Goal: Communication & Community: Participate in discussion

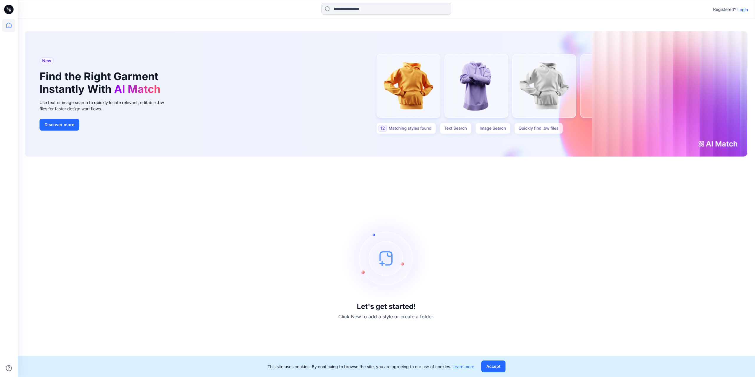
click at [743, 11] on p "Login" at bounding box center [743, 9] width 11 height 6
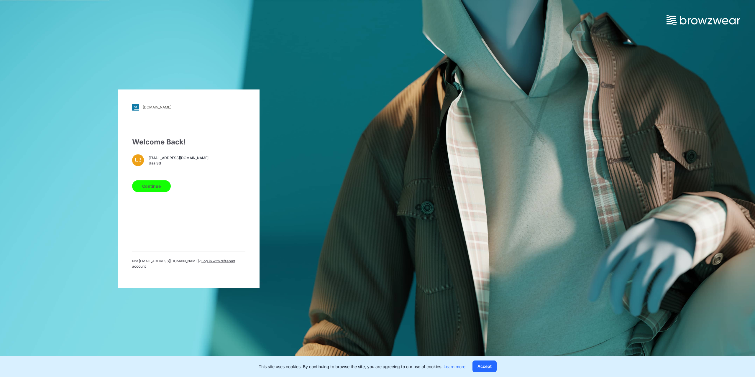
click at [160, 191] on button "Continue" at bounding box center [151, 186] width 39 height 12
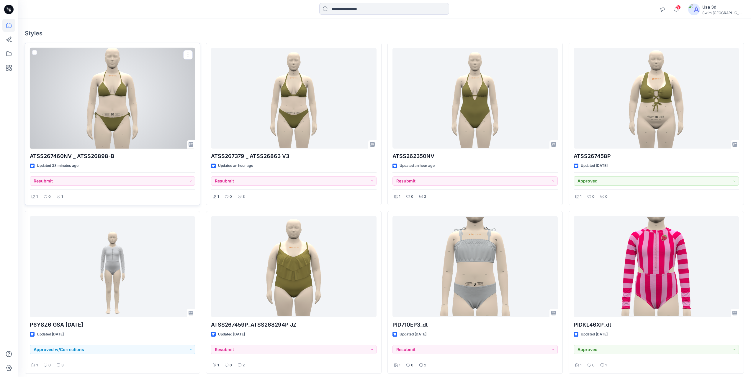
scroll to position [30, 0]
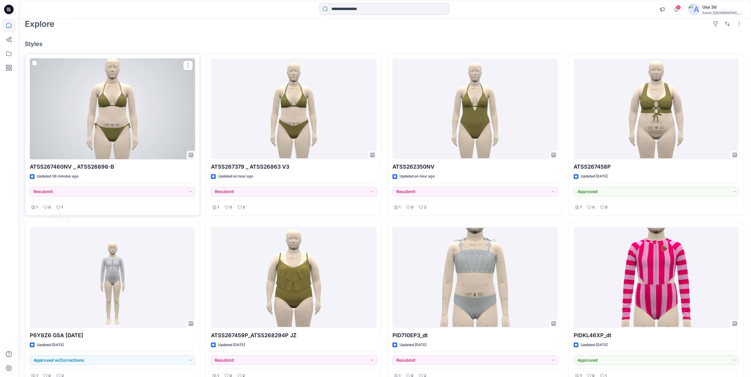
click at [60, 207] on icon at bounding box center [59, 208] width 4 height 4
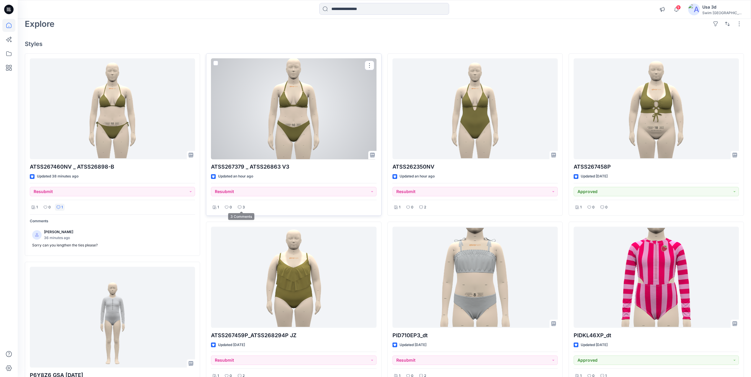
click at [243, 209] on p "3" at bounding box center [244, 207] width 2 height 6
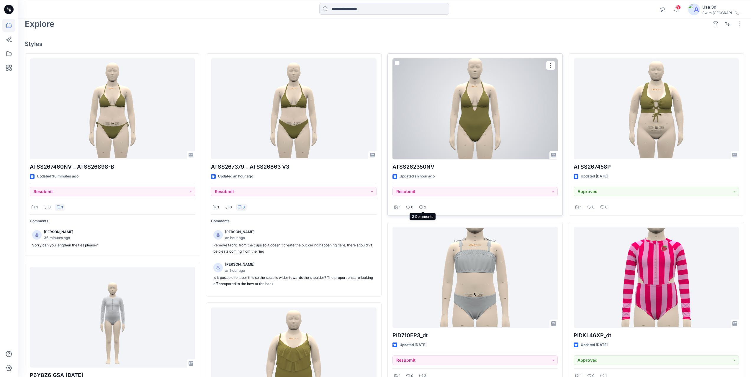
click at [423, 207] on div "2" at bounding box center [422, 207] width 10 height 7
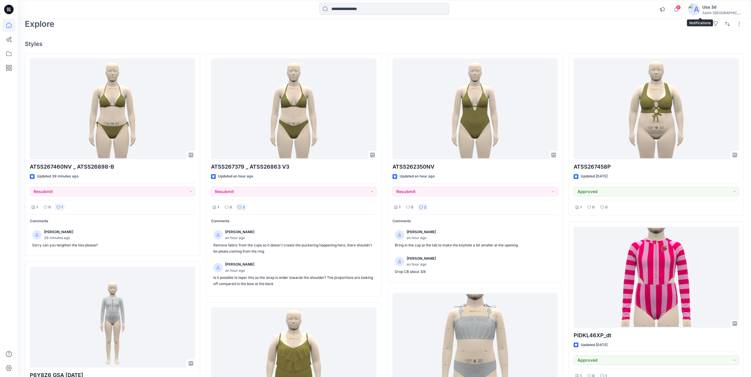
click at [682, 14] on icon "button" at bounding box center [676, 10] width 11 height 12
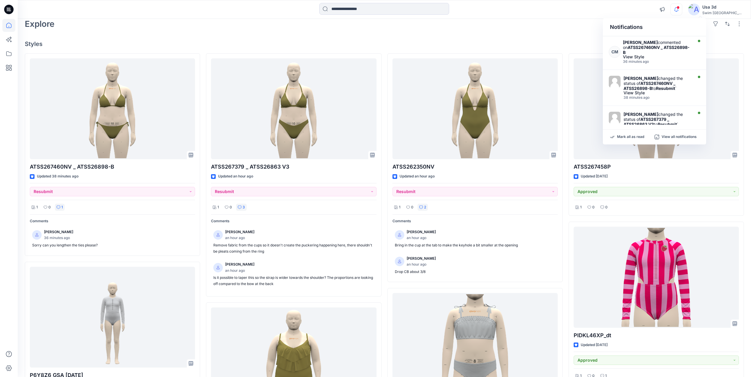
click at [682, 12] on icon "button" at bounding box center [676, 10] width 11 height 12
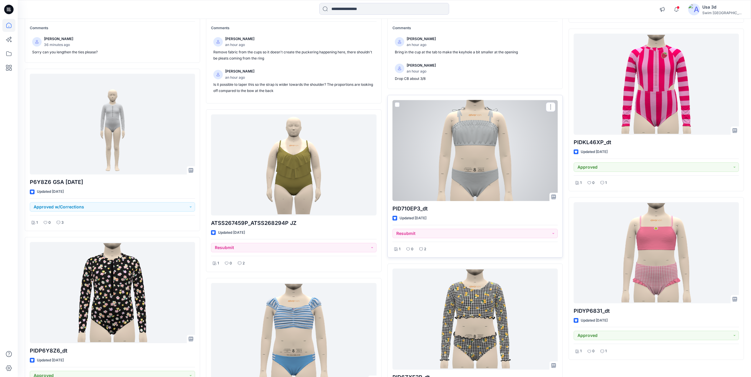
scroll to position [0, 0]
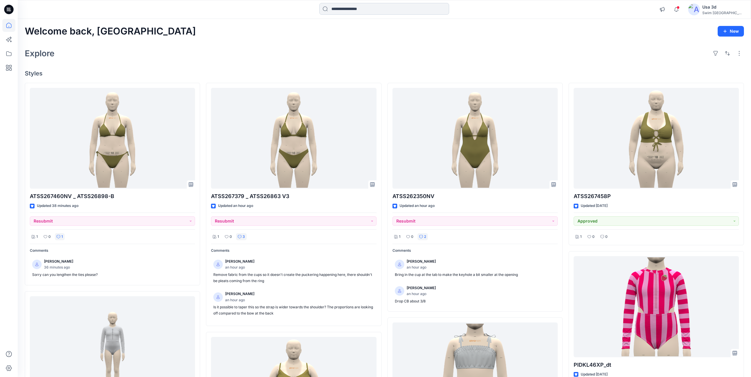
click at [359, 7] on input at bounding box center [384, 9] width 130 height 12
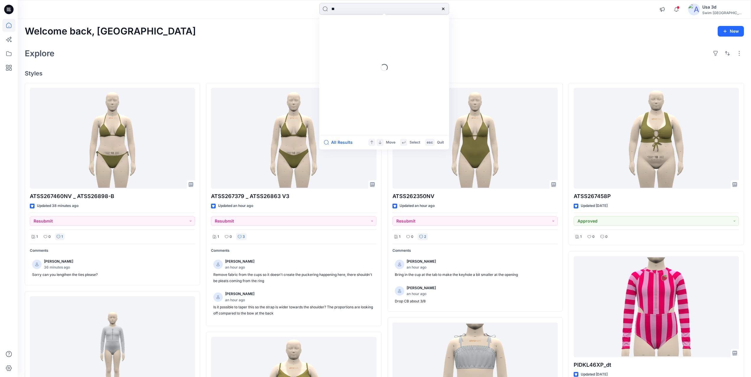
type input "*"
click at [12, 54] on icon at bounding box center [8, 53] width 13 height 13
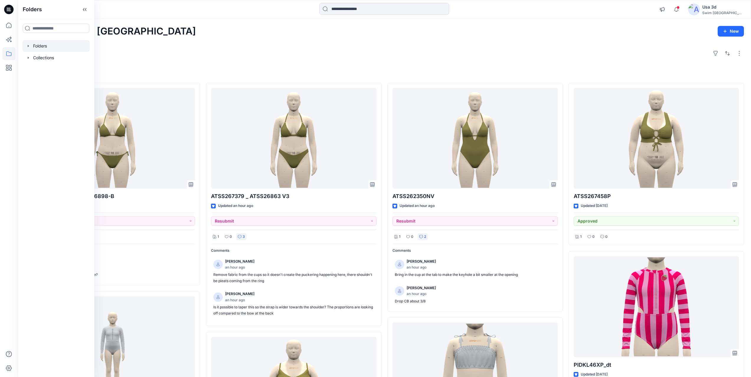
click at [30, 47] on icon "button" at bounding box center [28, 46] width 5 height 5
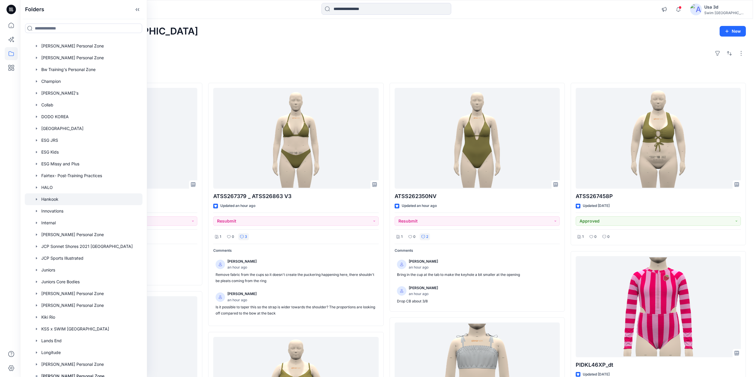
scroll to position [89, 0]
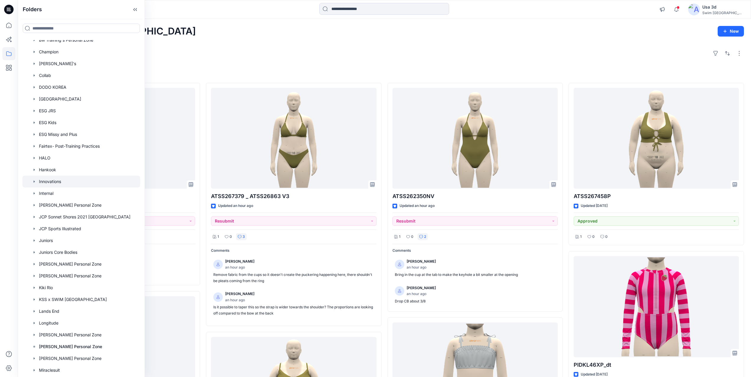
click at [69, 184] on div at bounding box center [81, 182] width 118 height 12
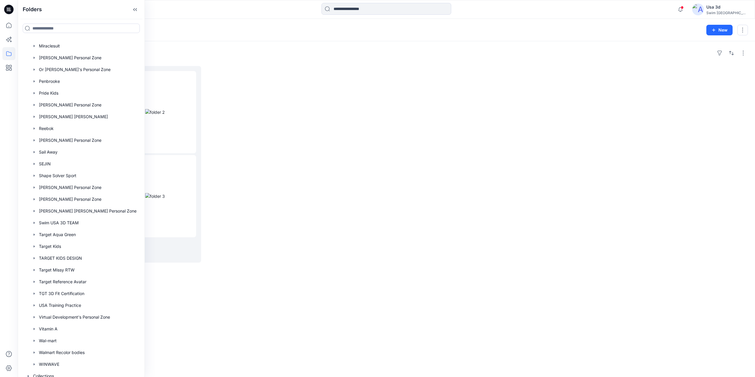
scroll to position [418, 0]
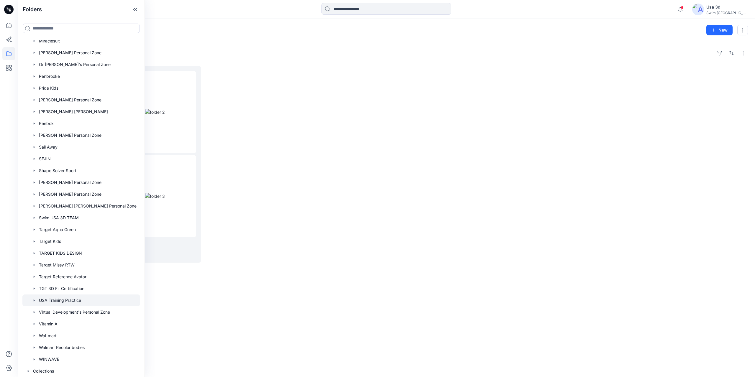
click at [63, 300] on div at bounding box center [81, 301] width 118 height 12
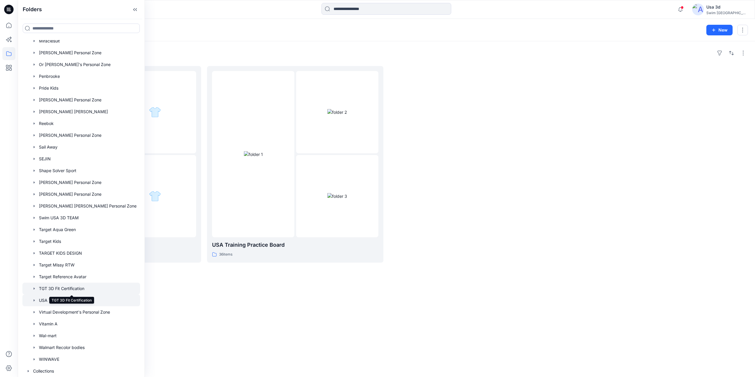
click at [70, 288] on div at bounding box center [81, 289] width 118 height 12
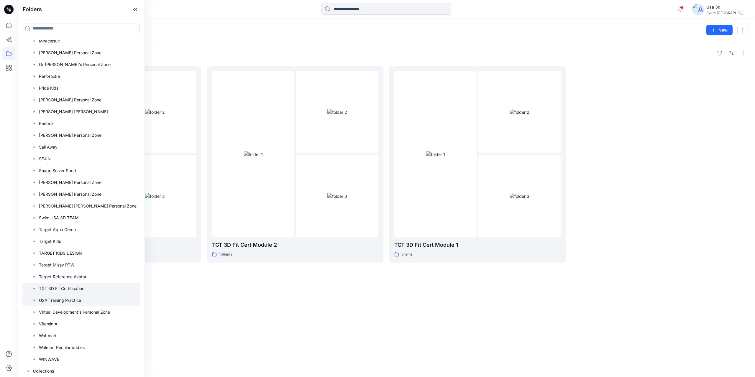
click at [71, 300] on div at bounding box center [81, 301] width 118 height 12
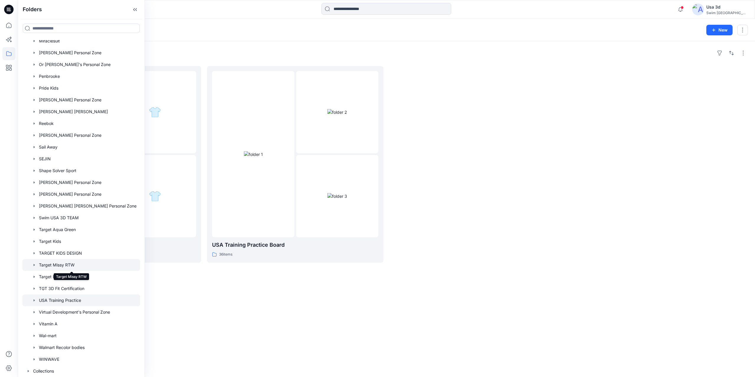
click at [70, 267] on div at bounding box center [81, 265] width 118 height 12
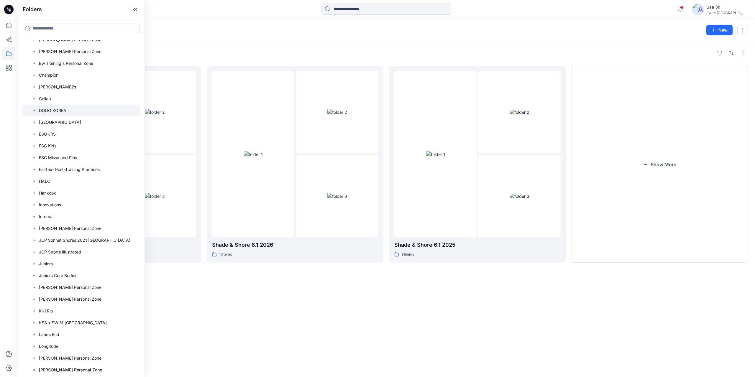
scroll to position [64, 0]
click at [68, 171] on div at bounding box center [81, 171] width 118 height 12
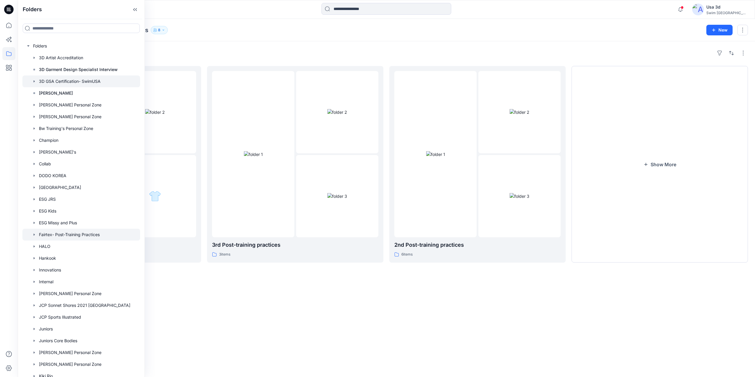
click at [58, 79] on div at bounding box center [81, 82] width 118 height 12
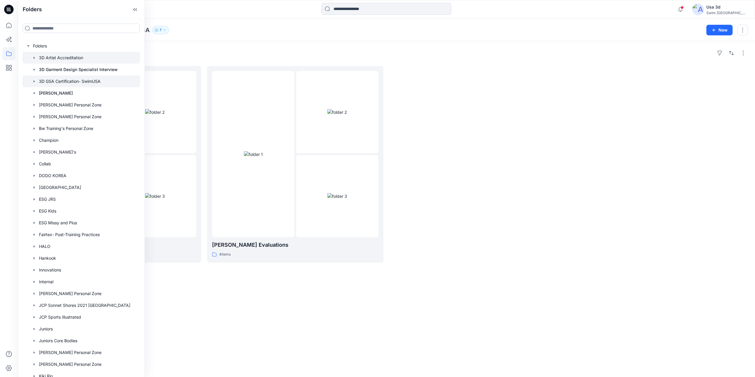
click at [57, 59] on div at bounding box center [81, 58] width 118 height 12
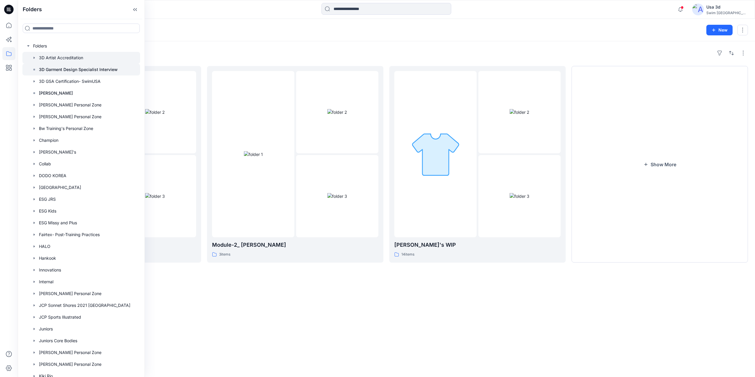
click at [58, 71] on p "3D Garment Design Specialist Interview" at bounding box center [78, 69] width 79 height 7
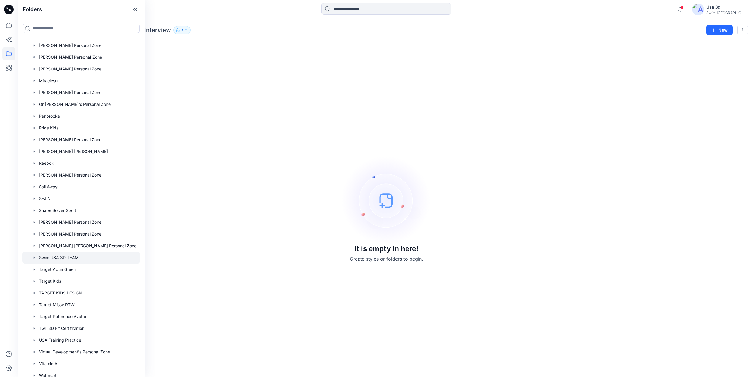
scroll to position [418, 0]
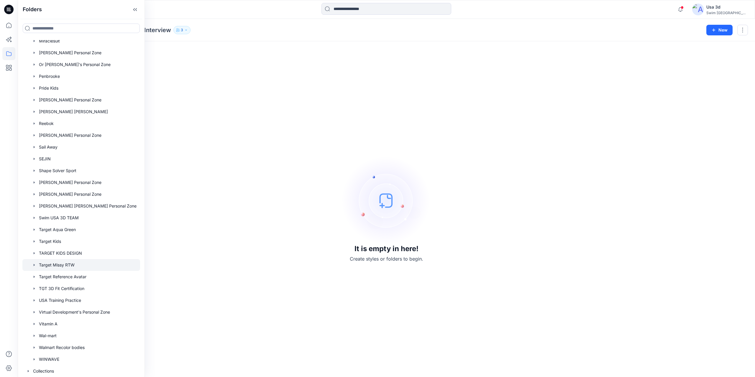
click at [63, 266] on div at bounding box center [81, 265] width 118 height 12
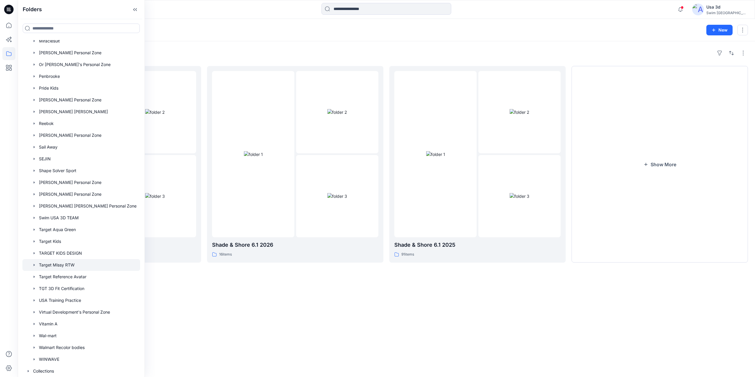
click at [33, 265] on icon "button" at bounding box center [34, 265] width 5 height 5
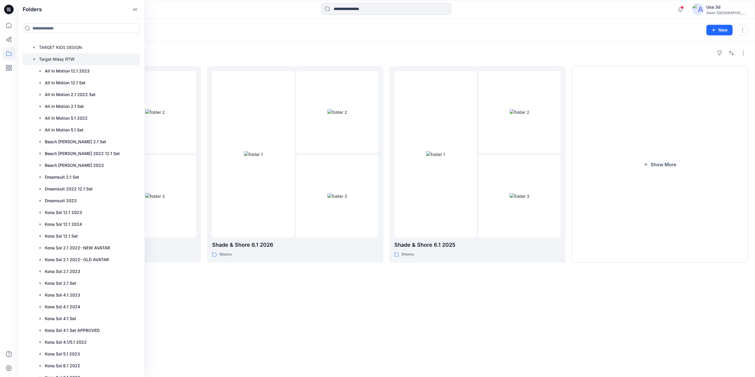
scroll to position [595, 0]
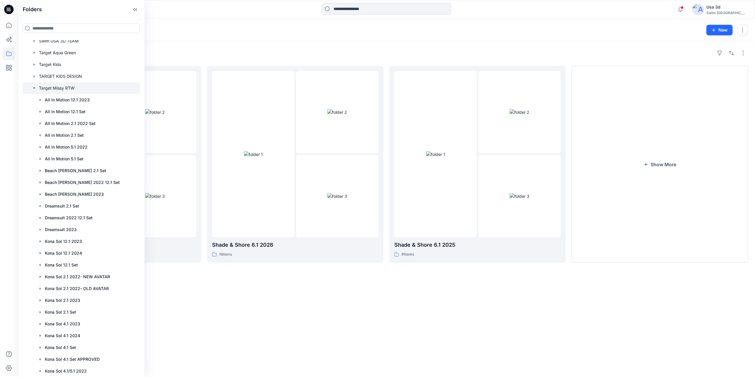
click at [35, 88] on icon "button" at bounding box center [34, 88] width 2 height 1
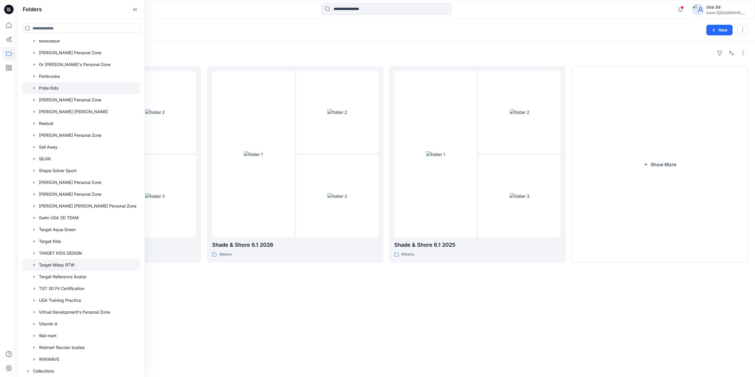
click at [35, 87] on icon "button" at bounding box center [34, 88] width 5 height 5
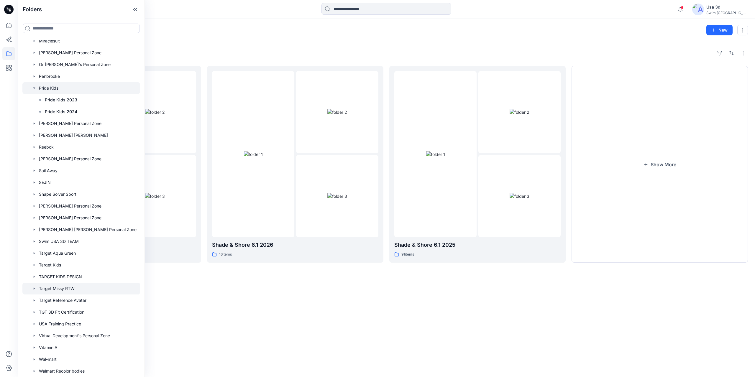
click at [35, 87] on icon "button" at bounding box center [34, 88] width 5 height 5
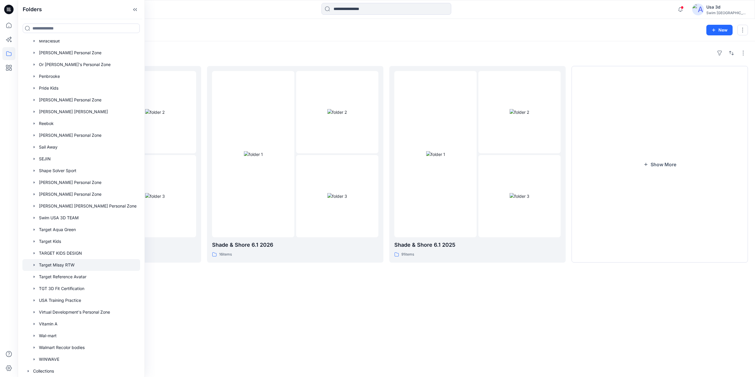
click at [33, 265] on icon "button" at bounding box center [34, 265] width 5 height 5
click at [193, 52] on div "Folders" at bounding box center [386, 52] width 723 height 9
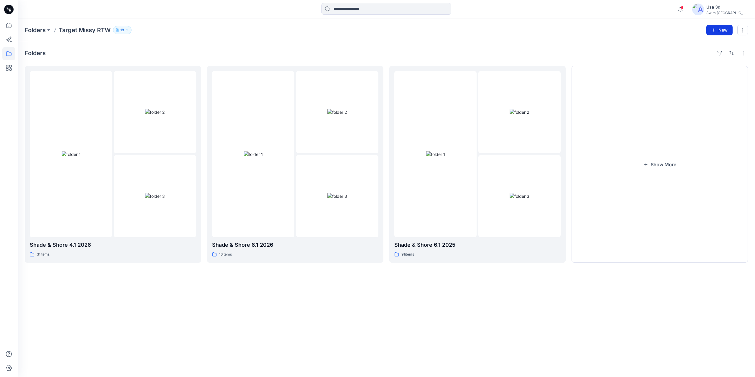
click at [717, 27] on button "New" at bounding box center [720, 30] width 26 height 11
click at [702, 57] on p "New Folder" at bounding box center [703, 56] width 22 height 6
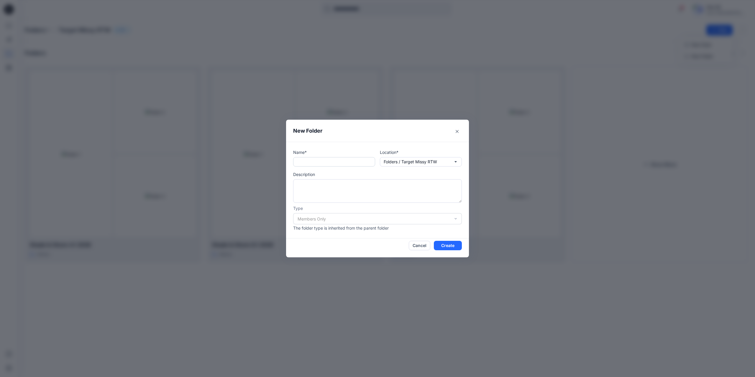
click at [326, 161] on input "text" at bounding box center [334, 161] width 82 height 9
type input "**********"
click at [445, 246] on button "Create" at bounding box center [448, 245] width 28 height 9
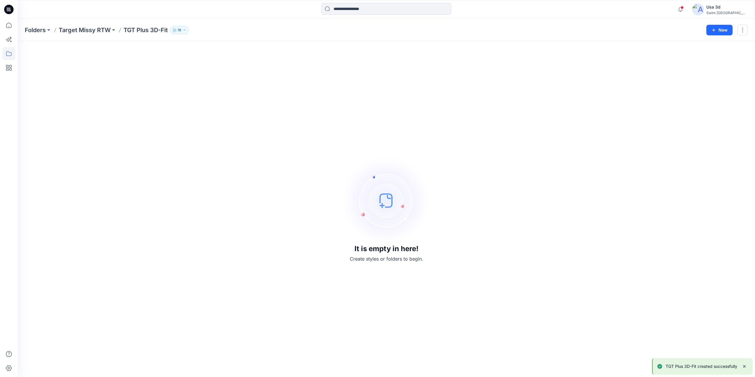
click at [179, 30] on p "18" at bounding box center [180, 30] width 4 height 6
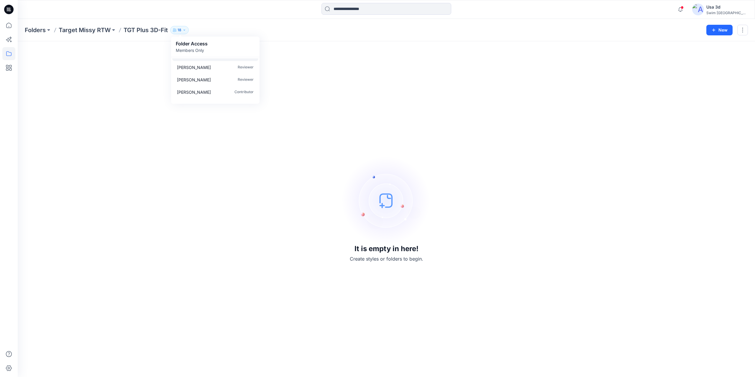
scroll to position [149, 0]
click at [281, 21] on div "Folders Target Missy RTW TGT Plus 3D-Fit 18 Folder Access Members Only Browzwea…" at bounding box center [387, 30] width 738 height 22
click at [185, 30] on icon "button" at bounding box center [184, 30] width 1 height 1
click at [249, 18] on div "Notifications CM Caitlin Magrane commented on ATSS267460NV _ ATSS26898-B View S…" at bounding box center [387, 9] width 738 height 19
click at [184, 34] on button "18" at bounding box center [179, 30] width 19 height 8
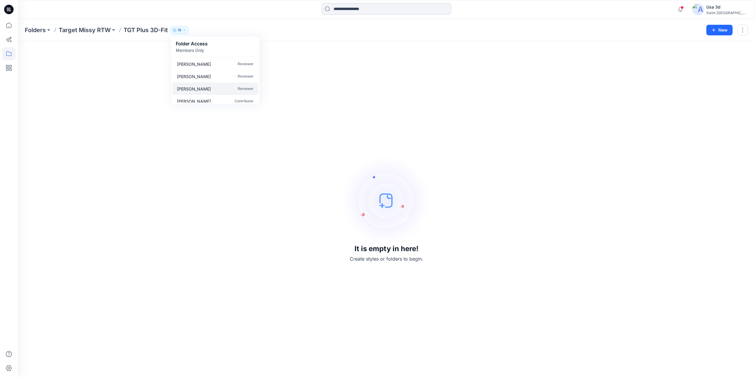
click at [249, 88] on p "Reviewer" at bounding box center [246, 89] width 16 height 6
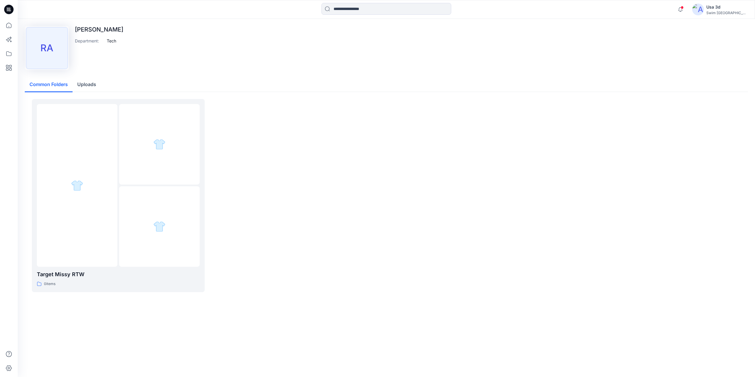
click at [93, 86] on button "Uploads" at bounding box center [87, 84] width 28 height 15
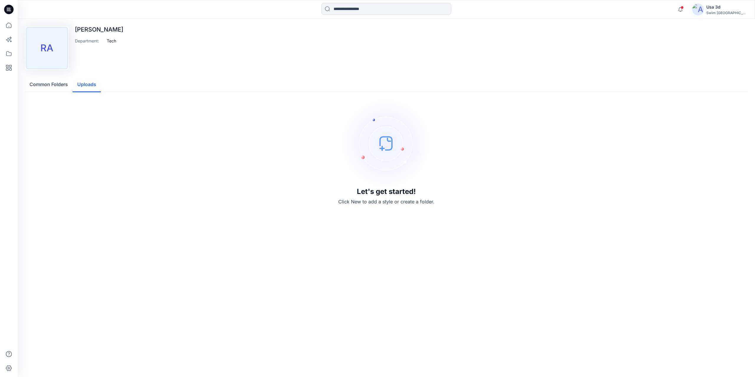
click at [54, 87] on button "Common Folders" at bounding box center [49, 84] width 48 height 15
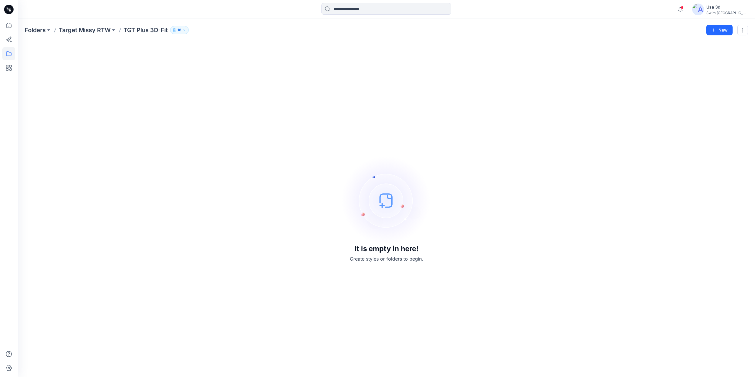
click at [738, 13] on div "Swim [GEOGRAPHIC_DATA]" at bounding box center [727, 13] width 41 height 4
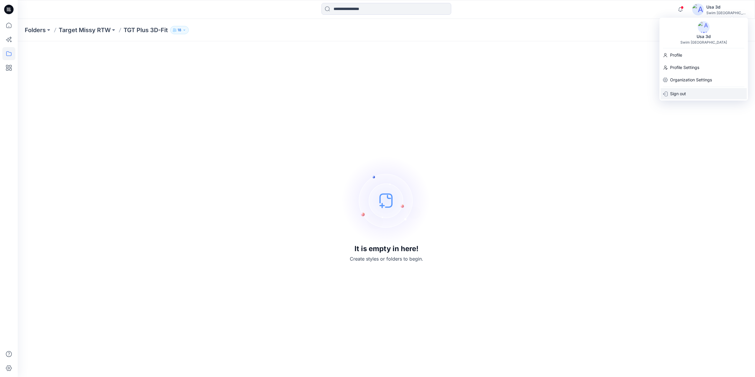
click at [688, 93] on div "Sign out" at bounding box center [704, 93] width 86 height 11
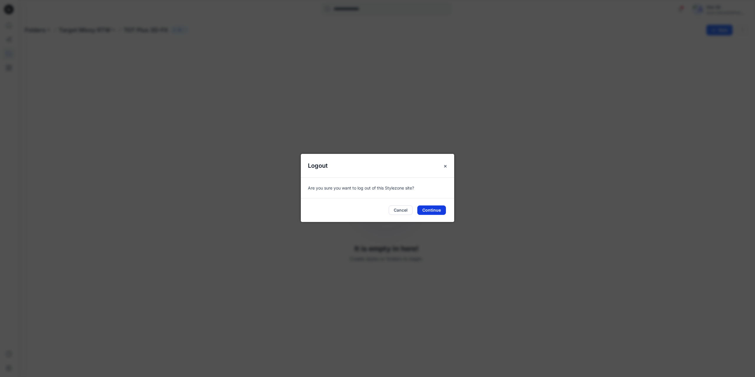
click at [434, 212] on button "Continue" at bounding box center [431, 210] width 29 height 9
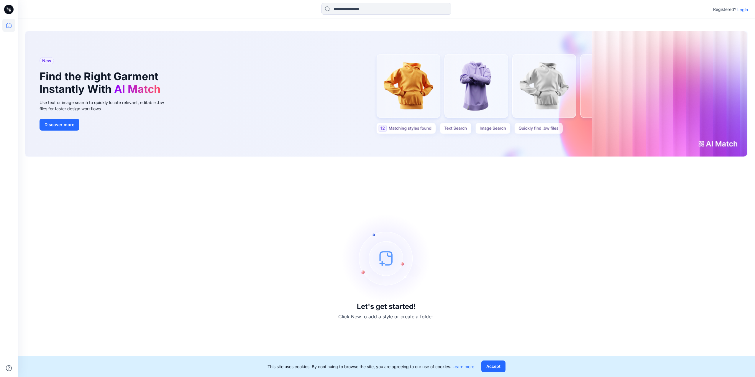
click at [741, 10] on p "Login" at bounding box center [743, 9] width 11 height 6
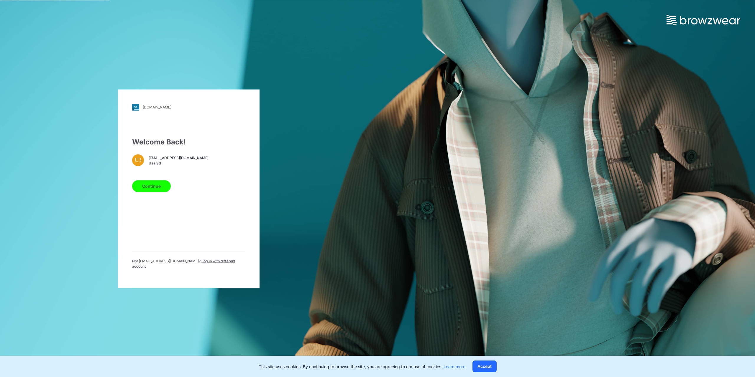
click at [213, 263] on span "Log in with different account" at bounding box center [183, 264] width 103 height 10
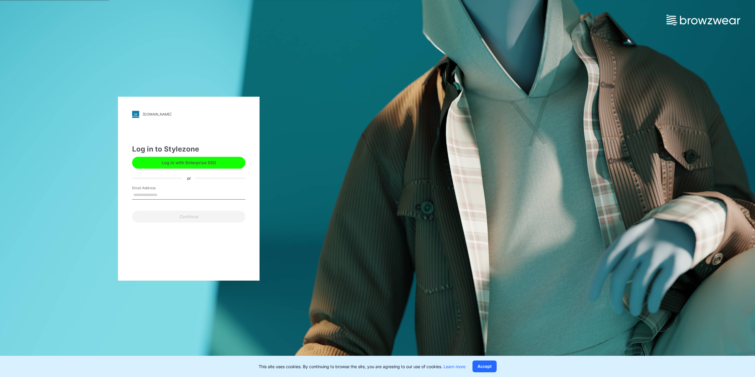
click at [162, 197] on input "Email Address" at bounding box center [188, 195] width 113 height 9
click at [164, 196] on input "Email Address" at bounding box center [188, 195] width 113 height 9
type input "**********"
click at [185, 216] on button "Continue" at bounding box center [188, 217] width 113 height 12
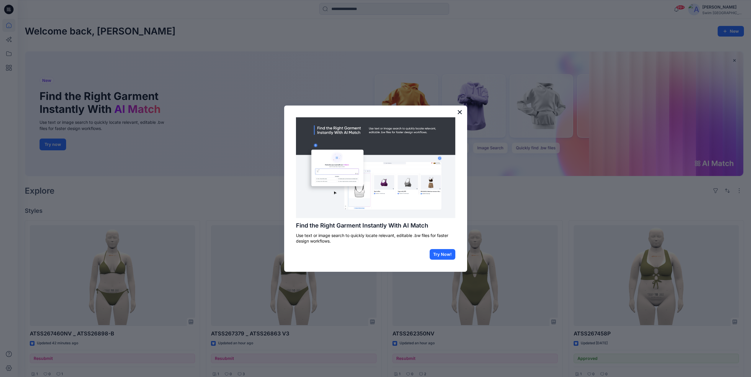
click at [458, 113] on button "×" at bounding box center [460, 111] width 6 height 9
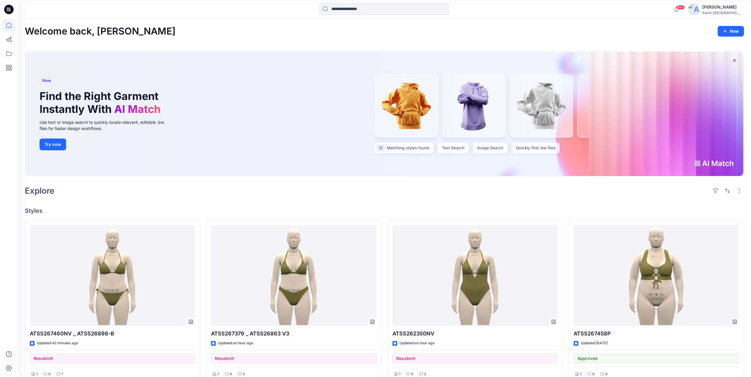
scroll to position [89, 0]
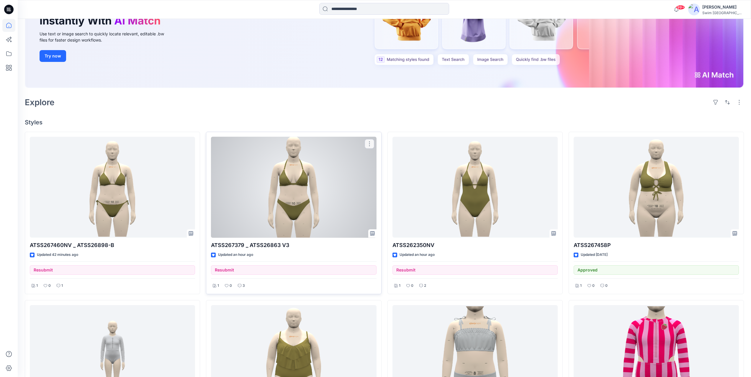
click at [314, 193] on div at bounding box center [293, 187] width 165 height 101
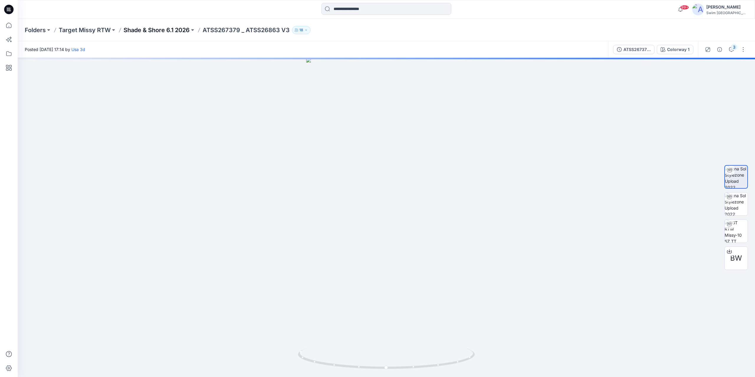
click at [141, 28] on p "Shade & Shore 6.1 2026" at bounding box center [157, 30] width 66 height 8
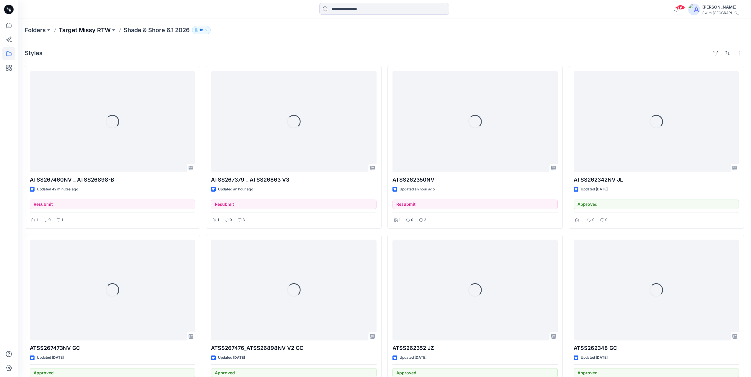
click at [98, 28] on p "Target Missy RTW" at bounding box center [85, 30] width 52 height 8
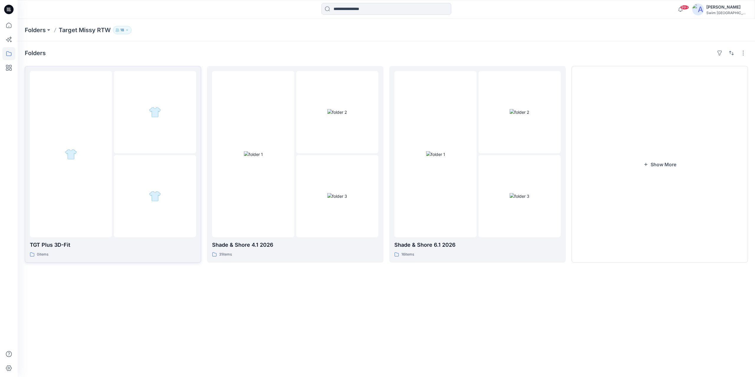
click at [112, 200] on div at bounding box center [113, 154] width 166 height 166
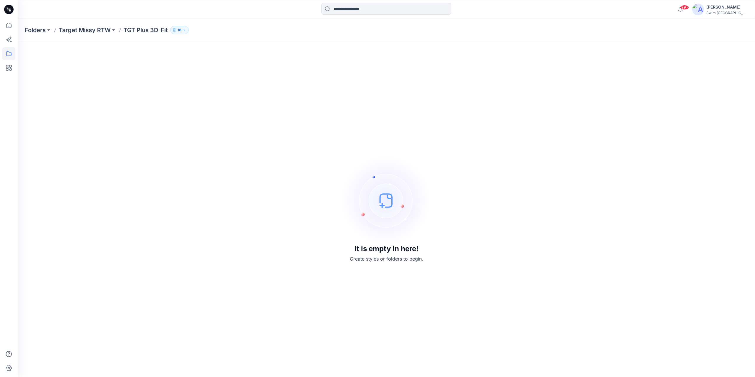
click at [188, 29] on button "18" at bounding box center [179, 30] width 19 height 8
click at [225, 93] on div "Rachel Angell Reviewer" at bounding box center [215, 90] width 86 height 12
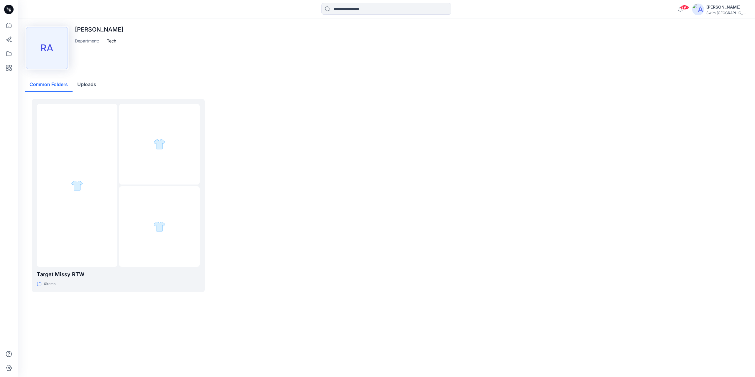
click at [719, 11] on div "Swim [GEOGRAPHIC_DATA]" at bounding box center [727, 13] width 41 height 4
click at [694, 78] on p "Organization Settings" at bounding box center [691, 79] width 42 height 11
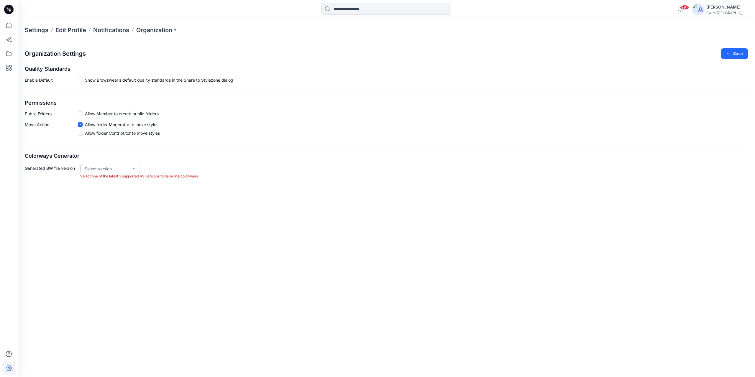
click at [118, 169] on div "Select version" at bounding box center [107, 169] width 44 height 6
click at [109, 193] on div "VS 2025.1" at bounding box center [110, 191] width 58 height 10
click at [260, 162] on div "Organization Settings Save Quality Standards Enable Default Show Browzwear’s de…" at bounding box center [387, 116] width 738 height 151
click at [743, 57] on button "Save" at bounding box center [734, 53] width 27 height 11
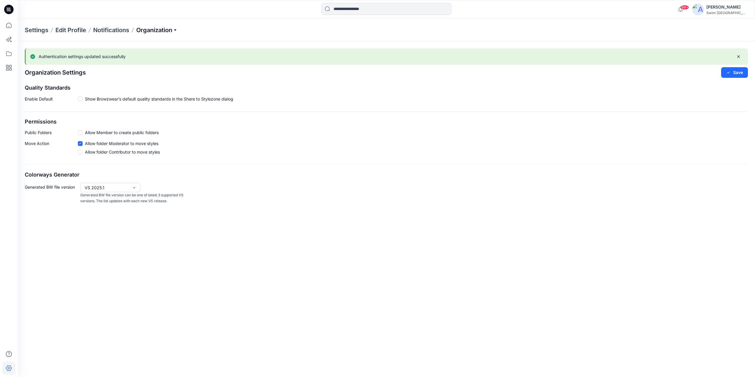
click at [176, 32] on p "Organization" at bounding box center [156, 30] width 41 height 8
click at [135, 104] on link "User Roles" at bounding box center [158, 103] width 86 height 12
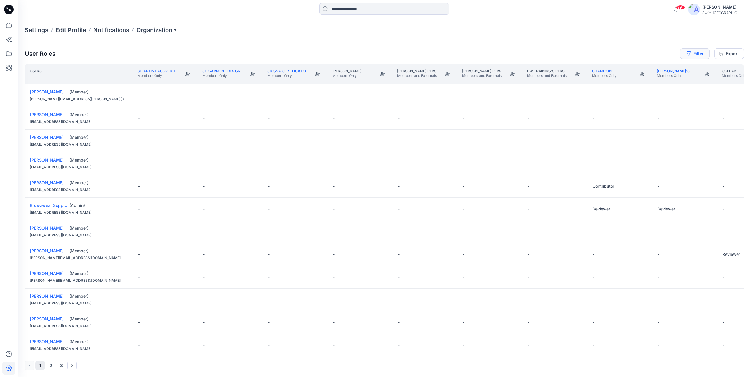
click at [695, 52] on button "Filter" at bounding box center [695, 53] width 30 height 11
click at [601, 70] on div at bounding box center [605, 69] width 61 height 7
type input "*"
click at [664, 70] on div at bounding box center [673, 69] width 61 height 7
type input "******"
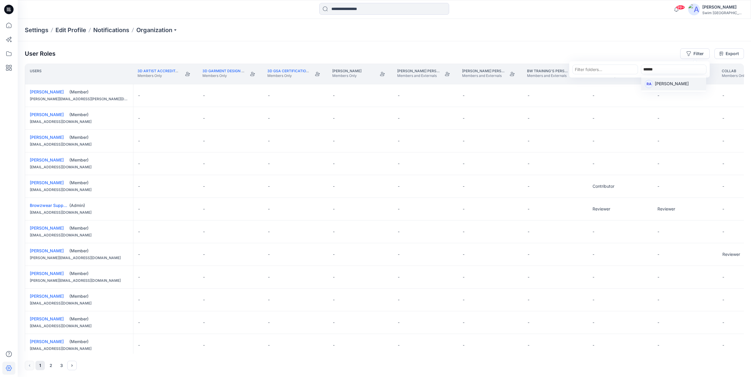
click at [662, 84] on p "Rachel Angell" at bounding box center [672, 85] width 34 height 8
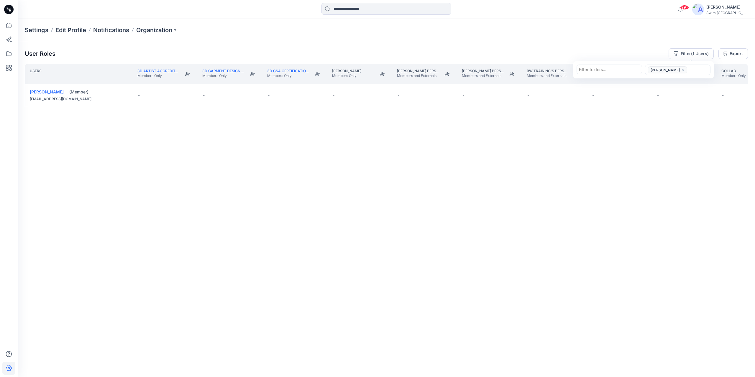
click at [639, 172] on div "Users 3D Artist Accreditation Members Only 3D Garment Design Specialist Intervi…" at bounding box center [386, 209] width 723 height 290
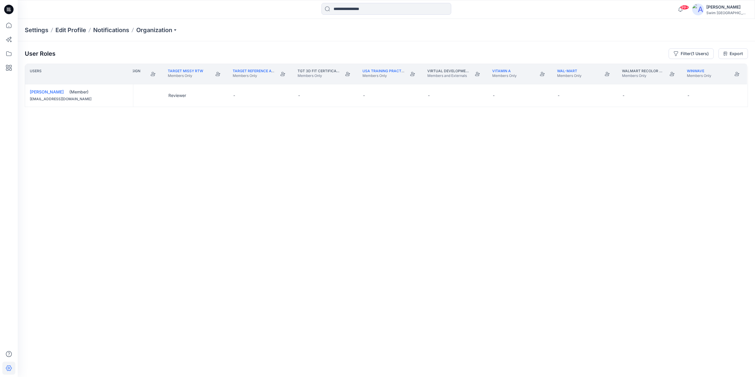
scroll to position [0, 3463]
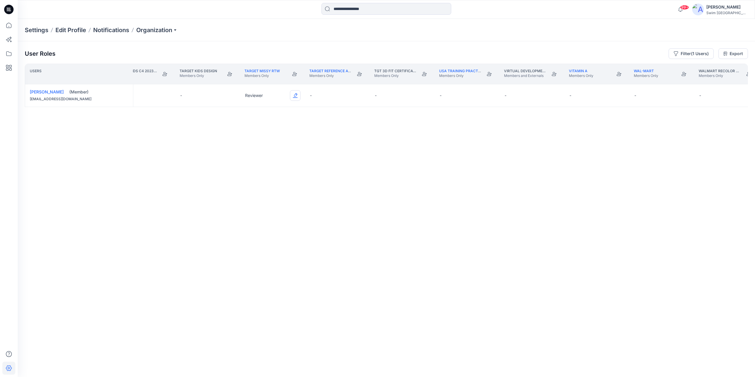
click at [298, 95] on button "Edit Role" at bounding box center [295, 95] width 11 height 11
click at [265, 133] on button "Contributor" at bounding box center [268, 131] width 64 height 11
click at [14, 7] on div at bounding box center [8, 9] width 19 height 19
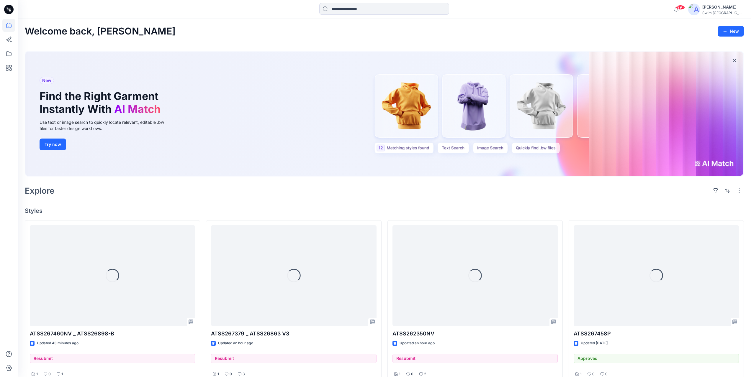
click at [723, 9] on div "George Voulgaris" at bounding box center [722, 7] width 41 height 7
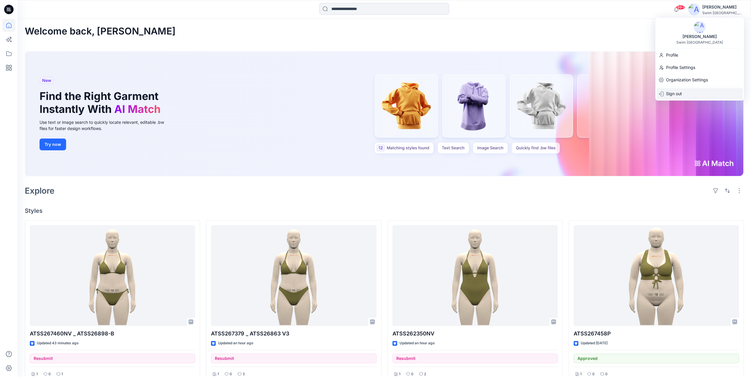
click at [682, 94] on div "Sign out" at bounding box center [699, 93] width 86 height 11
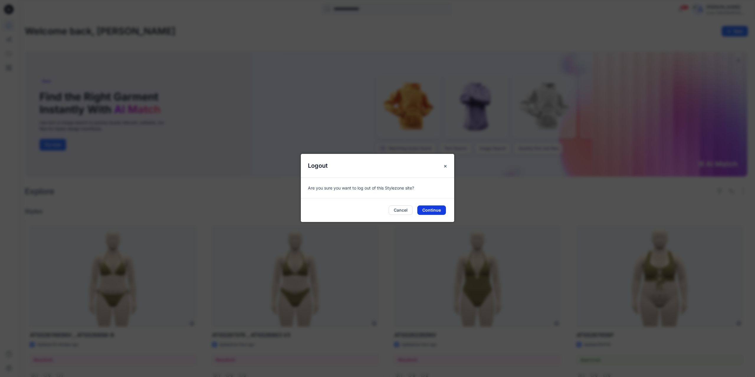
click at [432, 208] on button "Continue" at bounding box center [431, 210] width 29 height 9
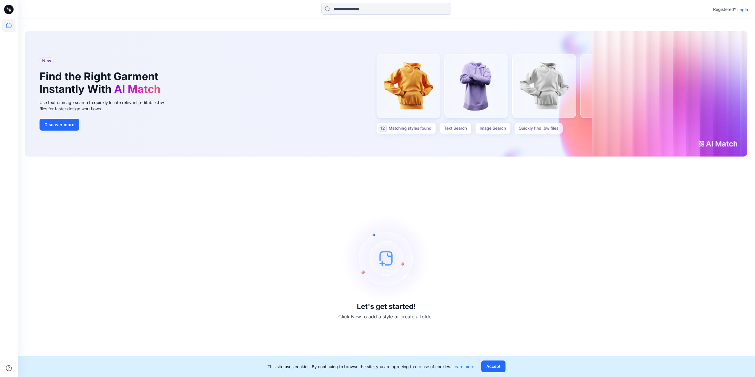
click at [745, 10] on p "Login" at bounding box center [743, 9] width 11 height 6
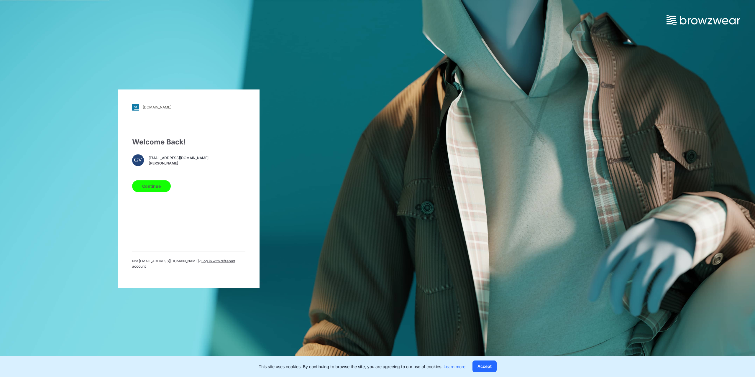
click at [152, 189] on button "Continue" at bounding box center [151, 186] width 39 height 12
click at [218, 264] on span "Log in with different account" at bounding box center [183, 264] width 103 height 10
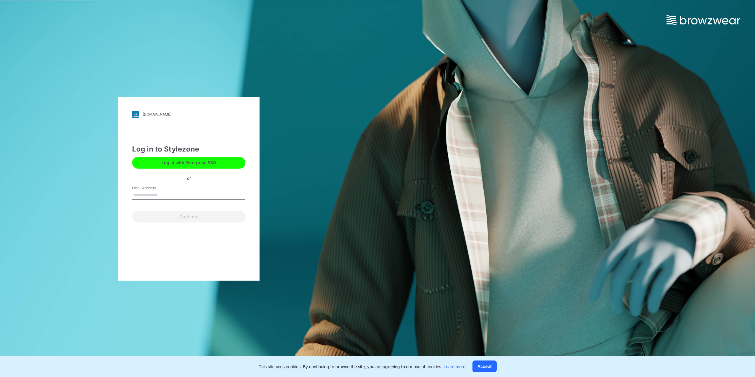
click at [153, 192] on input "Email Address" at bounding box center [188, 195] width 113 height 9
type input "**********"
click at [132, 211] on button "Continue" at bounding box center [188, 217] width 113 height 12
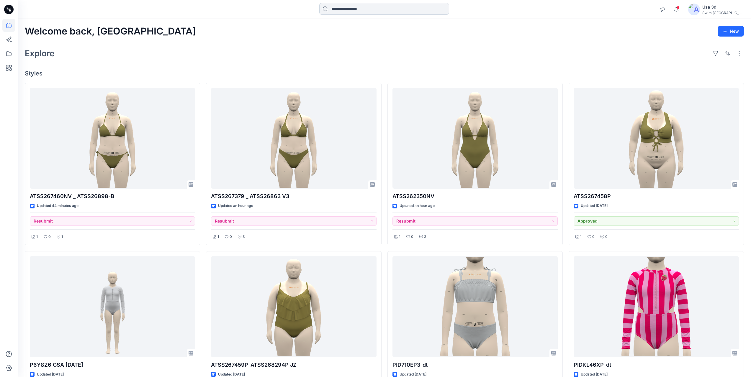
click at [367, 9] on input at bounding box center [384, 9] width 130 height 12
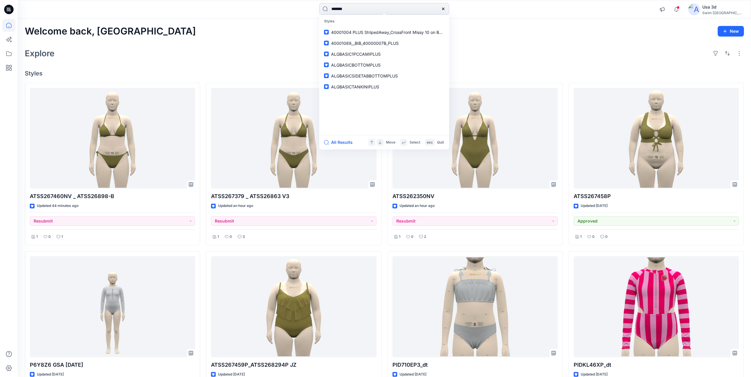
type input "********"
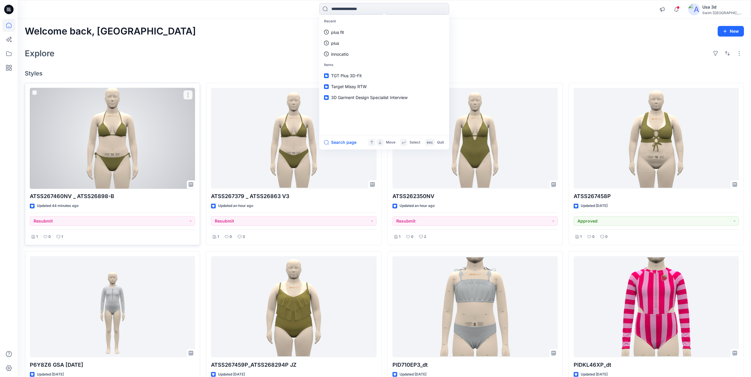
click at [106, 159] on div at bounding box center [112, 138] width 165 height 101
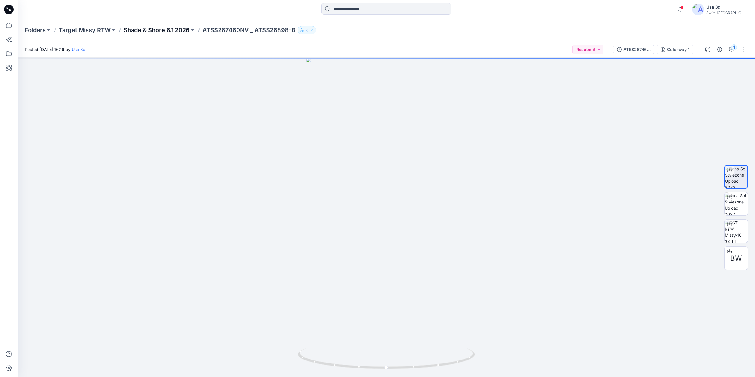
click at [156, 30] on p "Shade & Shore 6.1 2026" at bounding box center [157, 30] width 66 height 8
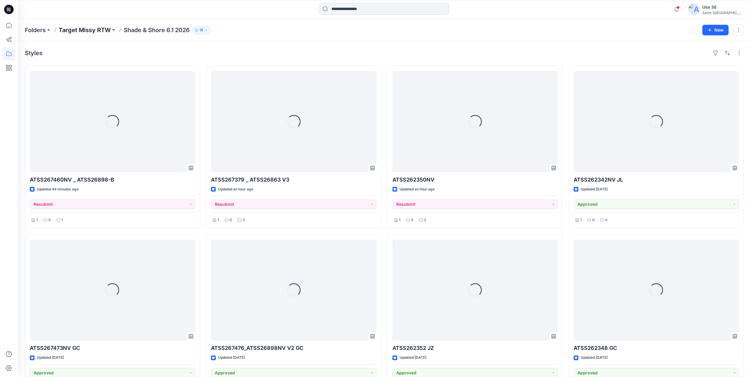
click at [90, 30] on p "Target Missy RTW" at bounding box center [85, 30] width 52 height 8
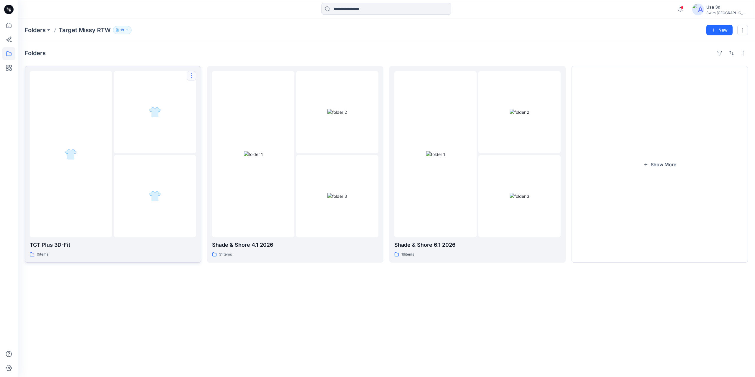
click at [194, 79] on button "button" at bounding box center [191, 75] width 9 height 9
click at [125, 153] on div at bounding box center [155, 112] width 82 height 82
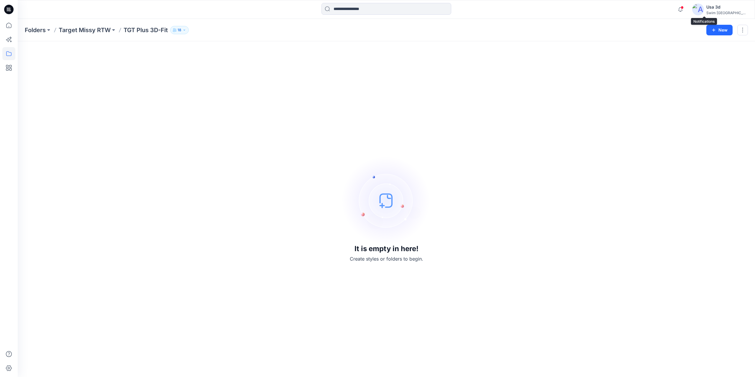
click at [684, 7] on span at bounding box center [682, 7] width 3 height 3
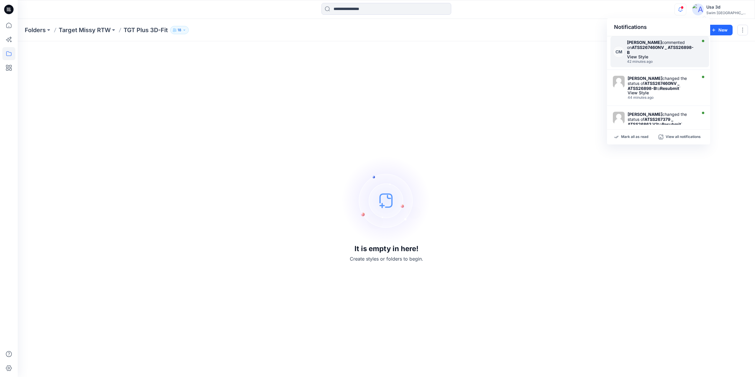
click at [679, 42] on div "Caitlin Magrane commented on ATSS267460NV _ ATSS26898-B" at bounding box center [661, 47] width 68 height 15
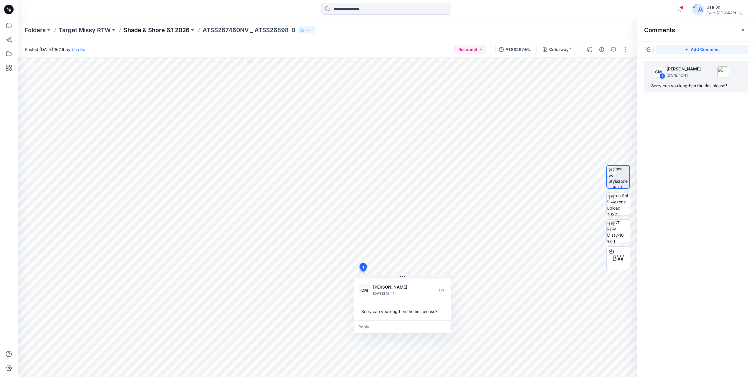
click at [177, 33] on p "Shade & Shore 6.1 2026" at bounding box center [157, 30] width 66 height 8
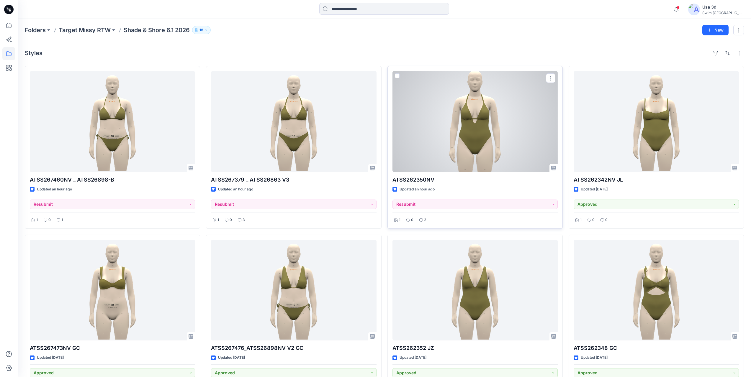
click at [492, 145] on div at bounding box center [474, 121] width 165 height 101
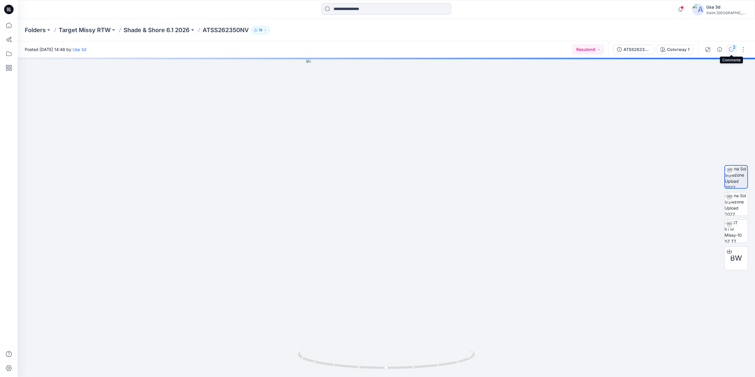
click at [732, 48] on div "2" at bounding box center [734, 47] width 6 height 6
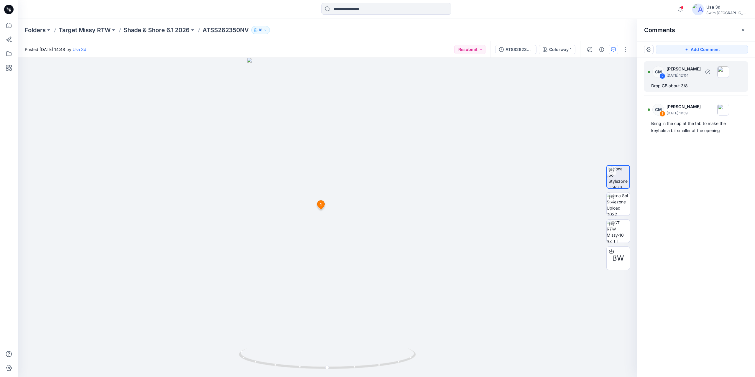
click at [688, 85] on div "Drop CB about 3/8" at bounding box center [696, 85] width 90 height 7
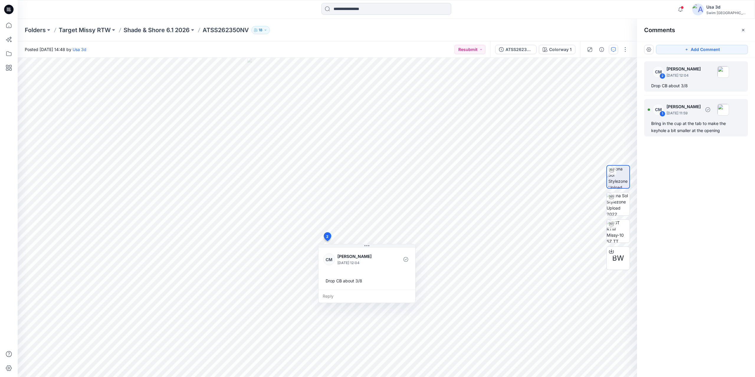
click at [686, 131] on div "Bring in the cup at the tab to make the keyhole a bit smaller at the opening" at bounding box center [696, 127] width 90 height 14
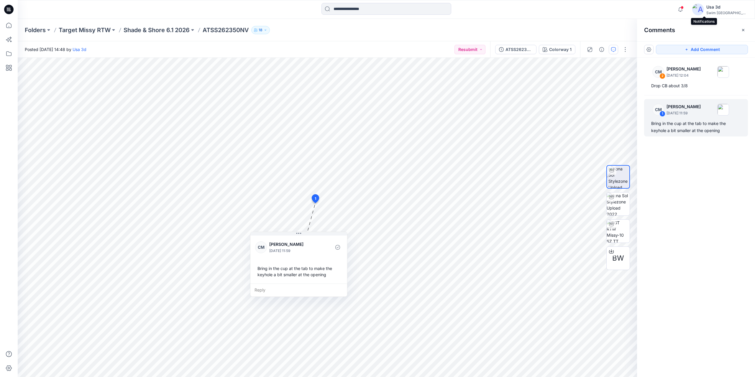
click at [684, 7] on span at bounding box center [682, 7] width 3 height 3
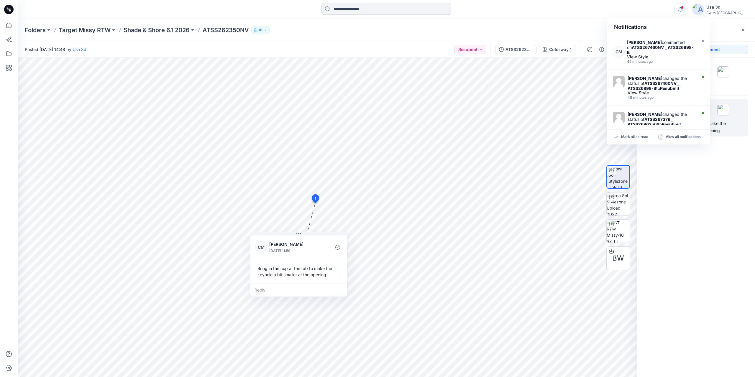
click at [684, 8] on span at bounding box center [682, 7] width 3 height 3
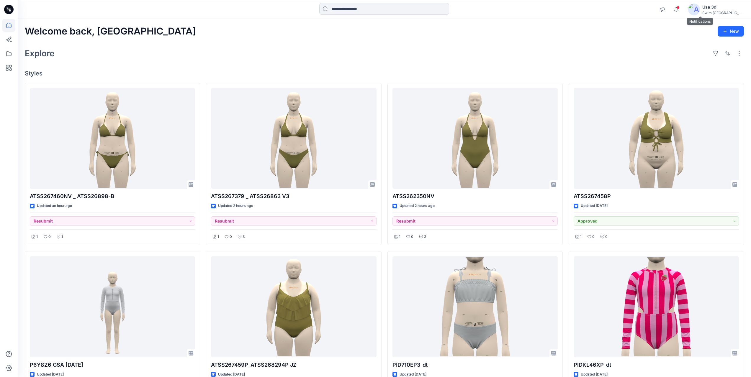
click at [679, 9] on span at bounding box center [677, 7] width 3 height 3
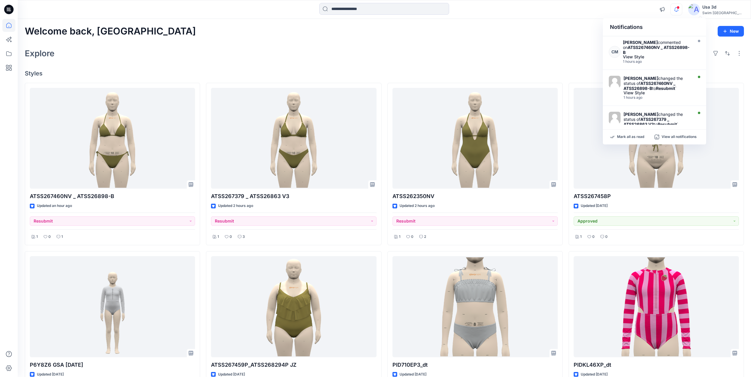
click at [679, 9] on span at bounding box center [677, 7] width 3 height 3
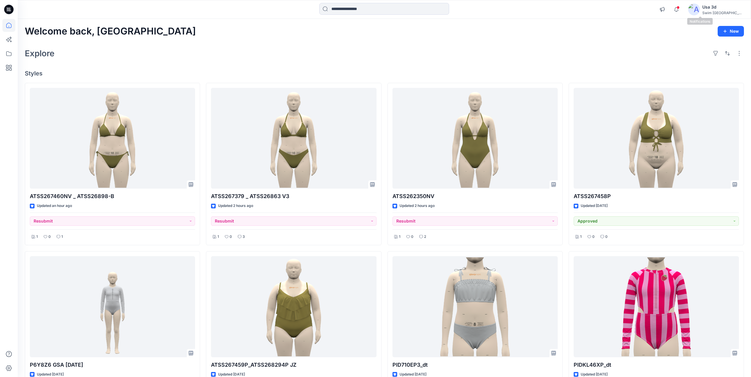
click at [679, 8] on span at bounding box center [677, 7] width 3 height 3
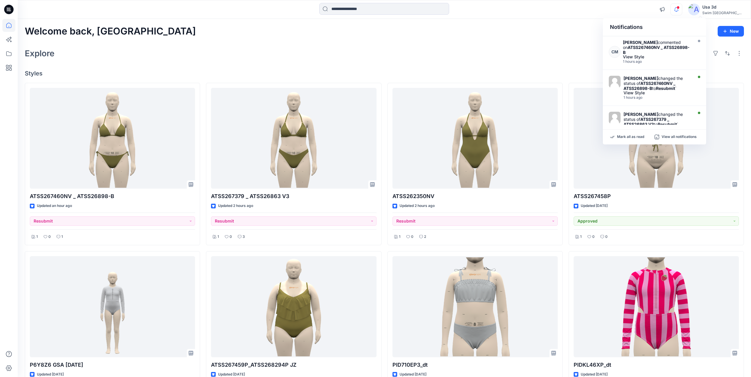
click at [679, 8] on span at bounding box center [677, 7] width 3 height 3
